Goal: Task Accomplishment & Management: Manage account settings

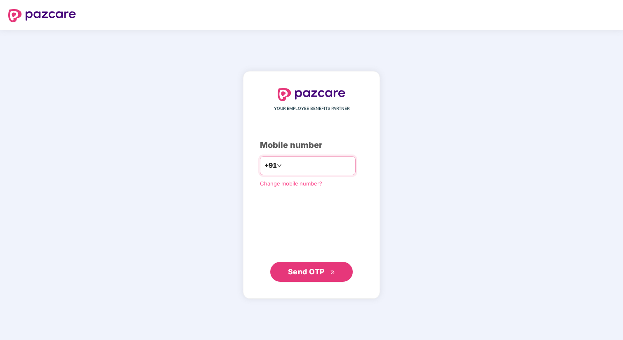
type input "**********"
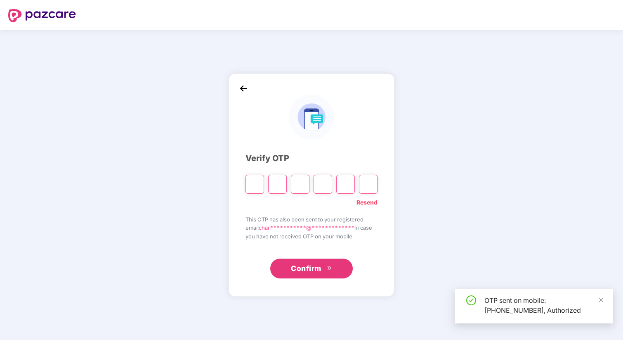
click at [252, 185] on input "Please enter verification code. Digit 1" at bounding box center [254, 184] width 19 height 19
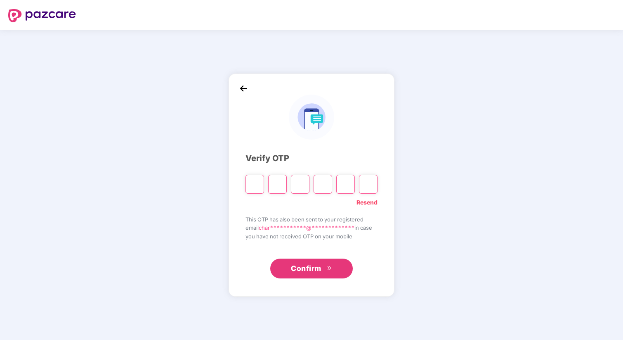
type input "*"
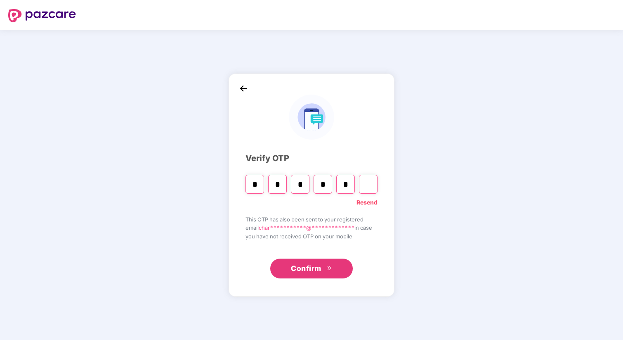
type input "*"
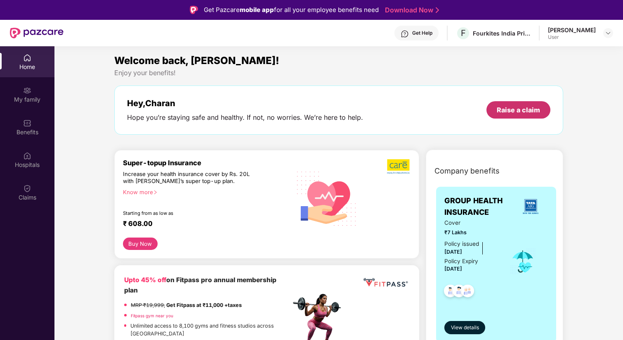
click at [524, 109] on div "Raise a claim" at bounding box center [518, 109] width 43 height 9
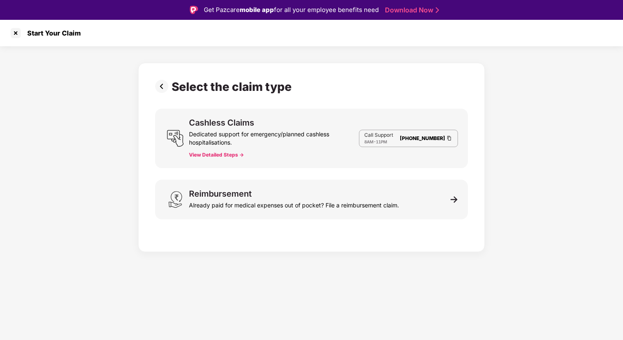
click at [205, 154] on button "View Detailed Steps ->" at bounding box center [216, 154] width 55 height 7
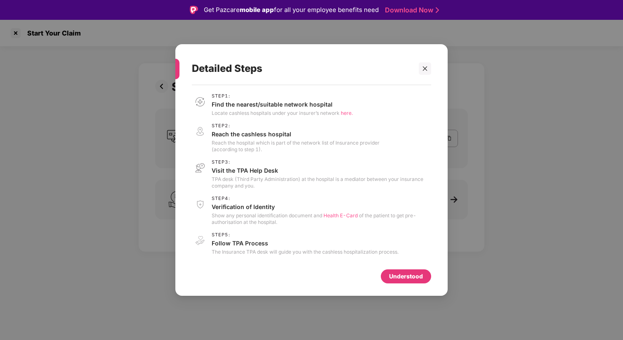
click at [406, 278] on div "Understood" at bounding box center [406, 275] width 34 height 9
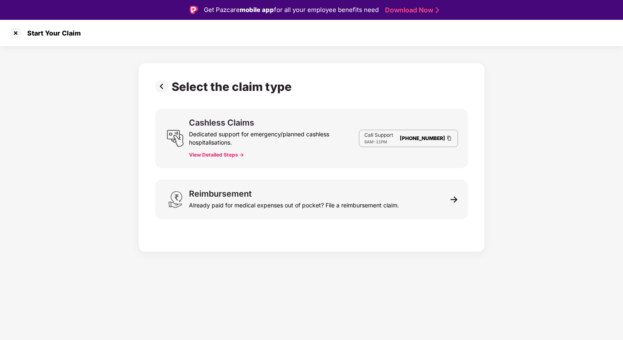
click at [360, 160] on div "Cashless Claims Dedicated support for emergency/planned cashless hospitalisatio…" at bounding box center [311, 137] width 313 height 59
click at [209, 156] on button "View Detailed Steps ->" at bounding box center [216, 154] width 55 height 7
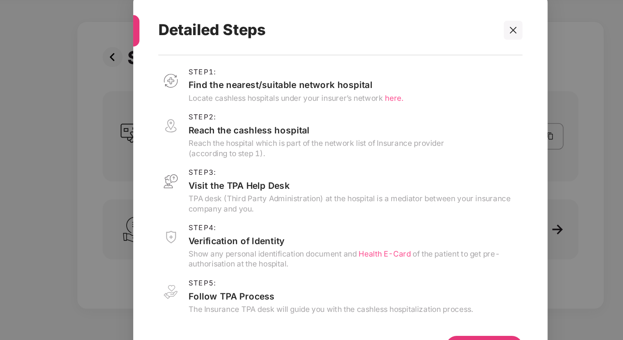
click at [348, 113] on span "here." at bounding box center [347, 113] width 12 height 6
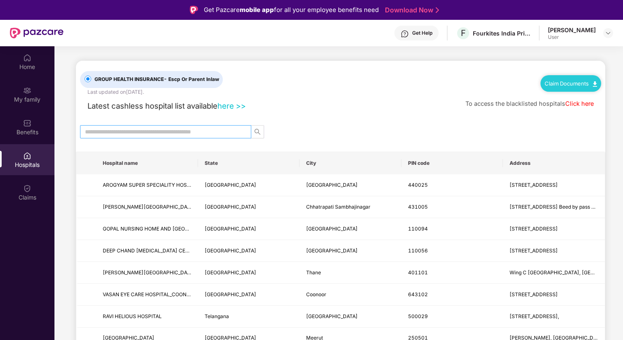
click at [144, 130] on input "text" at bounding box center [162, 131] width 155 height 9
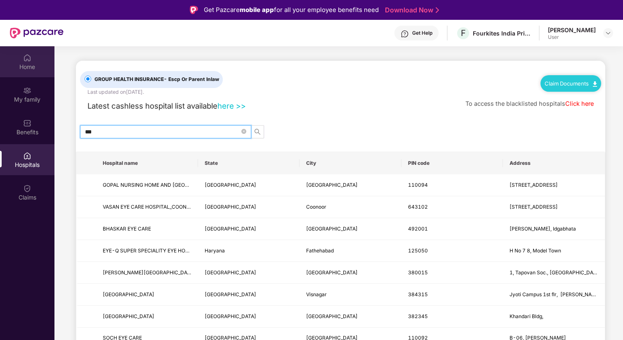
type input "***"
click at [29, 64] on div "Home" at bounding box center [27, 67] width 54 height 8
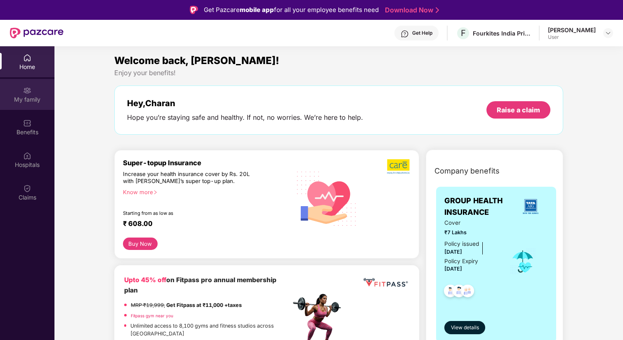
click at [29, 95] on div "My family" at bounding box center [27, 99] width 54 height 8
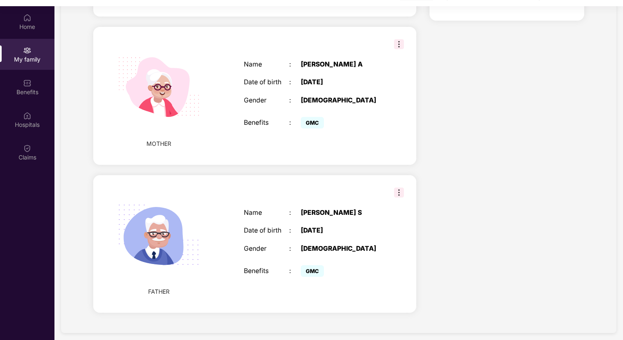
scroll to position [41, 0]
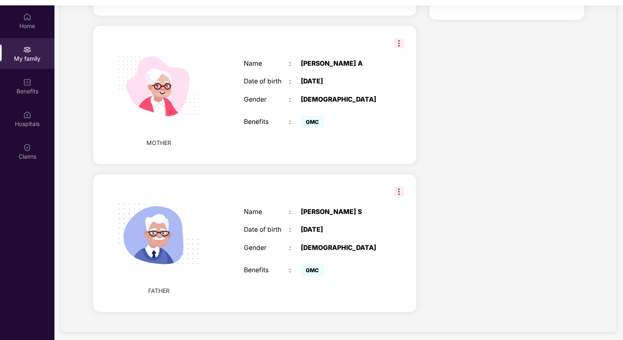
click at [396, 193] on img at bounding box center [399, 191] width 10 height 10
click at [354, 192] on div "FATHER Name : Ananthakrishnan S Date of birth : 29 May 1956 Gender : MALE Benef…" at bounding box center [254, 243] width 323 height 138
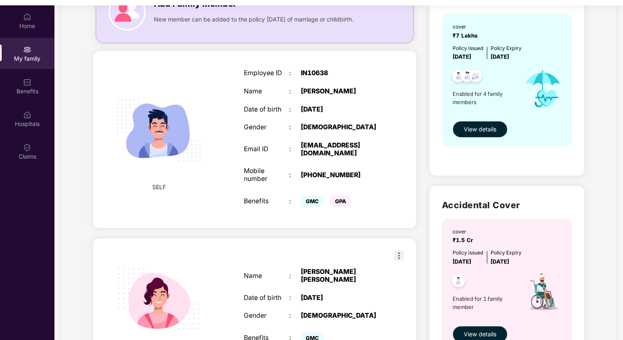
scroll to position [84, 0]
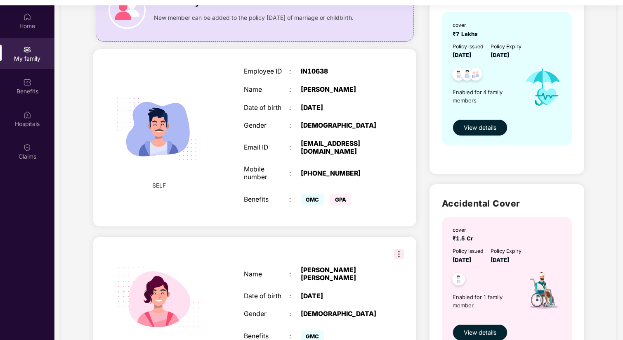
click at [477, 132] on button "View details" at bounding box center [480, 127] width 55 height 17
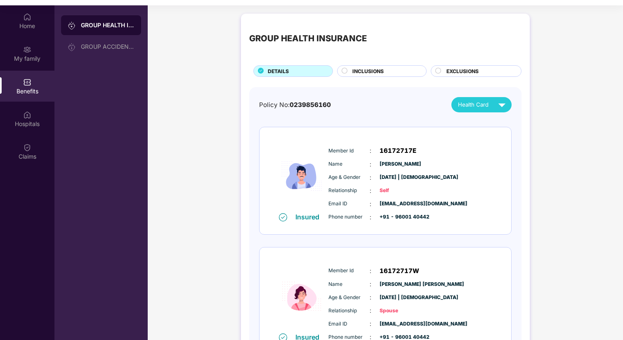
click at [367, 69] on span "INCLUSIONS" at bounding box center [367, 71] width 31 height 8
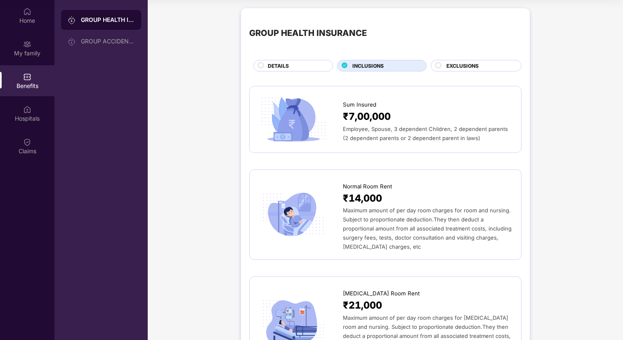
click at [465, 66] on span "EXCLUSIONS" at bounding box center [462, 66] width 32 height 8
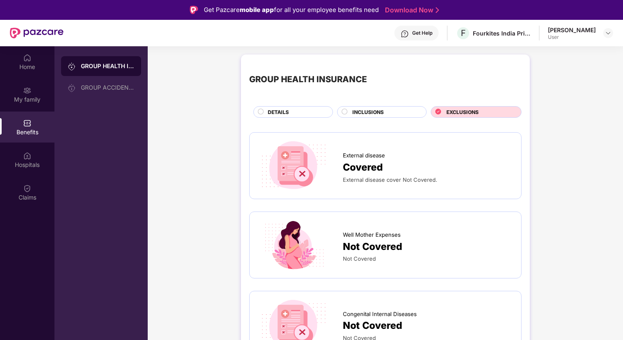
click at [264, 116] on div "DETAILS" at bounding box center [296, 112] width 64 height 9
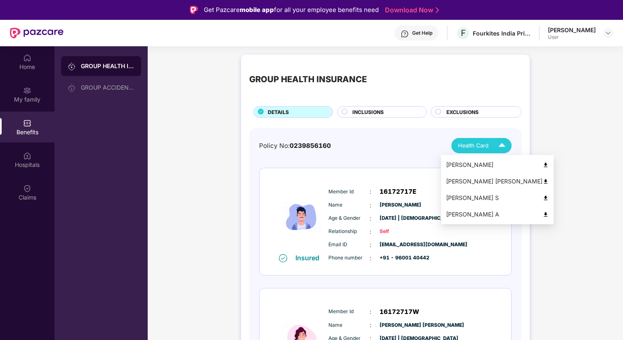
click at [500, 143] on img at bounding box center [502, 145] width 14 height 14
click at [542, 196] on img at bounding box center [545, 198] width 6 height 6
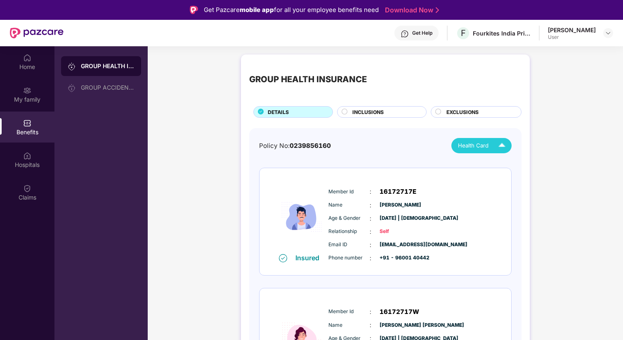
click at [369, 108] on span "INCLUSIONS" at bounding box center [367, 112] width 31 height 8
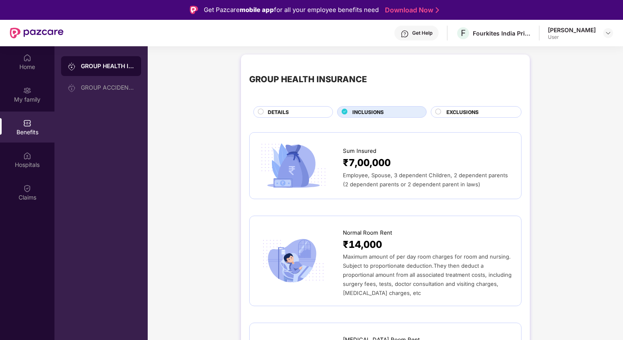
click at [446, 110] on span "EXCLUSIONS" at bounding box center [462, 112] width 32 height 8
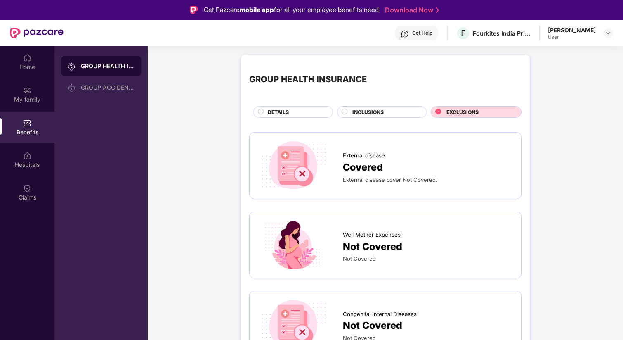
click at [446, 110] on span "EXCLUSIONS" at bounding box center [462, 112] width 32 height 8
click at [31, 188] on img at bounding box center [27, 188] width 8 height 8
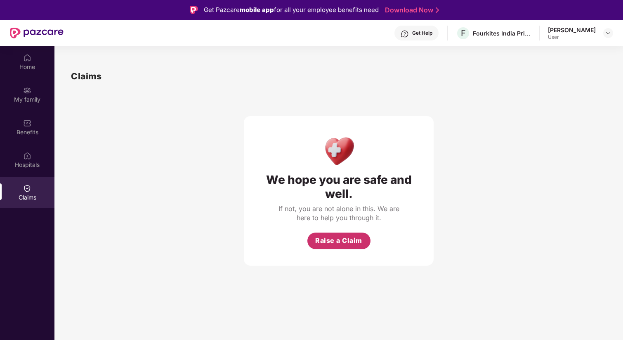
click at [326, 239] on span "Raise a Claim" at bounding box center [338, 240] width 47 height 10
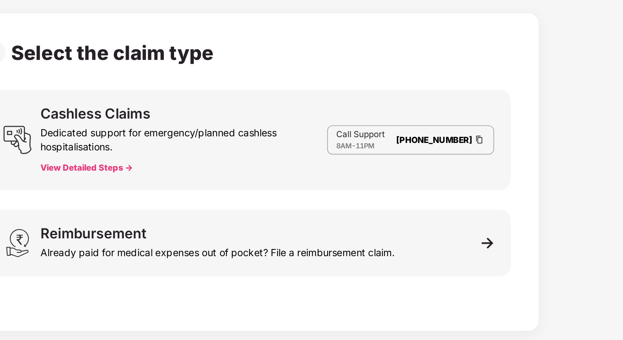
click at [448, 139] on img at bounding box center [449, 137] width 7 height 7
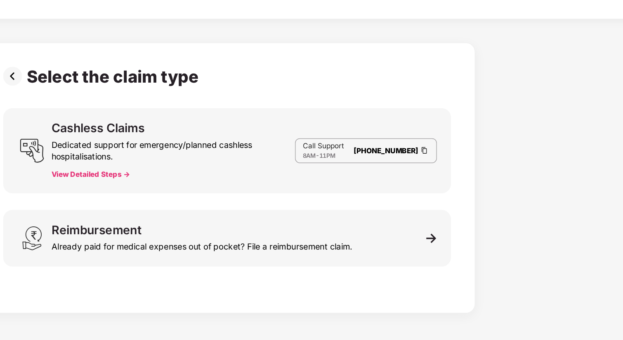
click at [220, 156] on button "View Detailed Steps ->" at bounding box center [216, 154] width 55 height 7
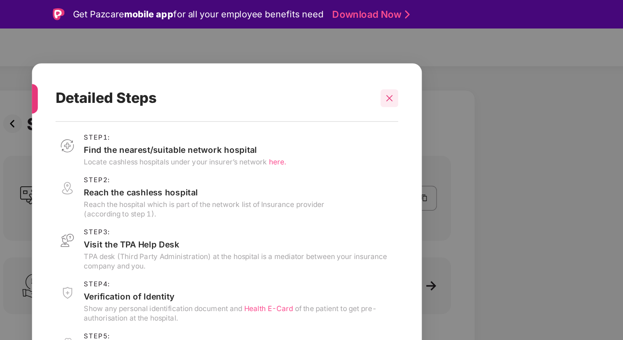
click at [426, 69] on icon "close" at bounding box center [425, 69] width 6 height 6
